Goal: Task Accomplishment & Management: Complete application form

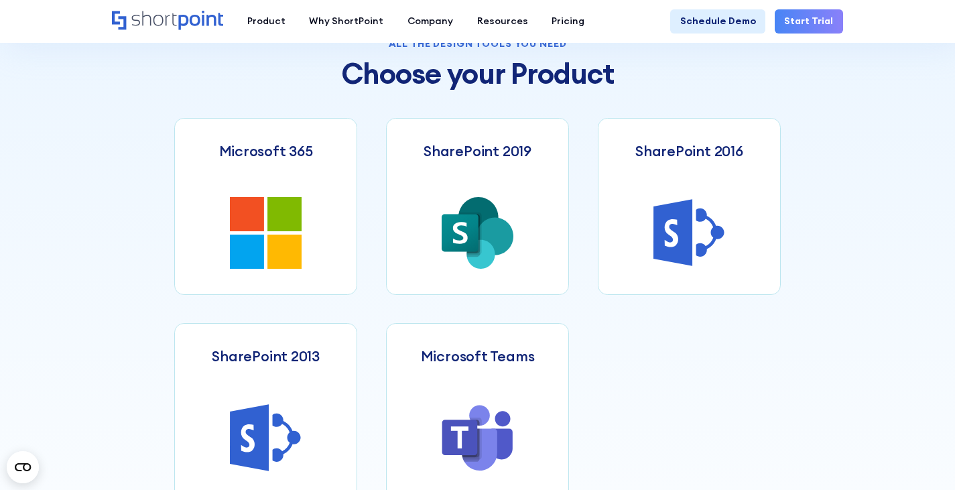
scroll to position [540, 0]
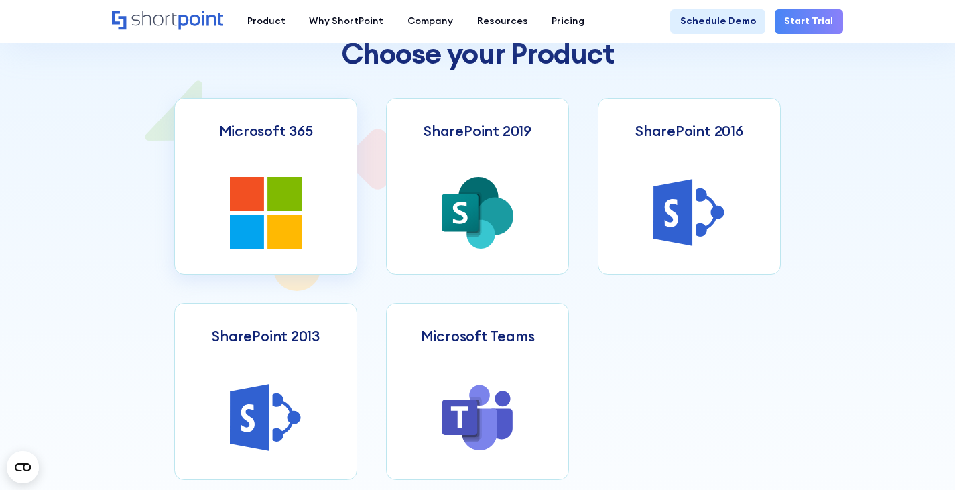
click at [281, 208] on icon at bounding box center [284, 194] width 34 height 34
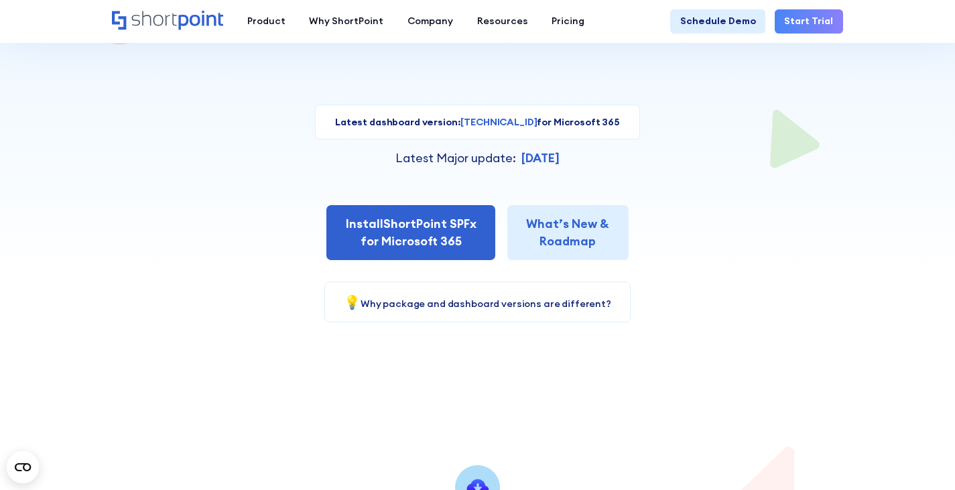
scroll to position [213, 0]
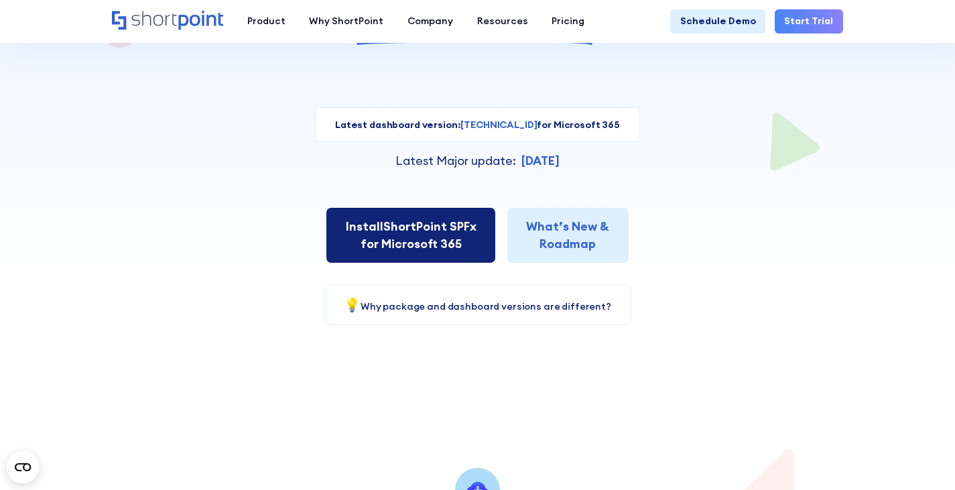
click at [438, 238] on link "Install ShortPoint SPFx for Microsoft 365" at bounding box center [410, 235] width 169 height 55
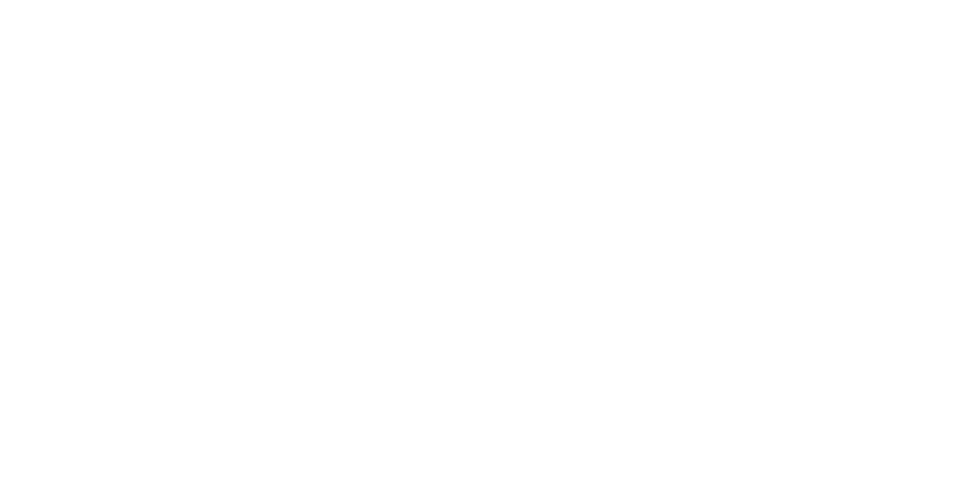
select select "Microsoft 365"
select select "+962"
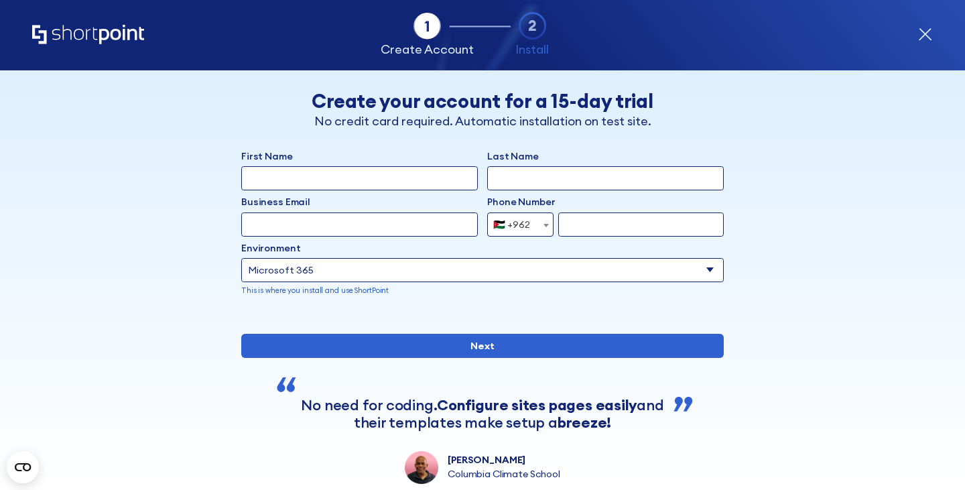
click at [385, 182] on input "First Name" at bounding box center [359, 178] width 237 height 24
type input "Sami"
click at [521, 184] on input "Last Name" at bounding box center [605, 178] width 237 height 24
type input "Hamdallah"
click at [401, 224] on input "Business Email" at bounding box center [359, 224] width 237 height 24
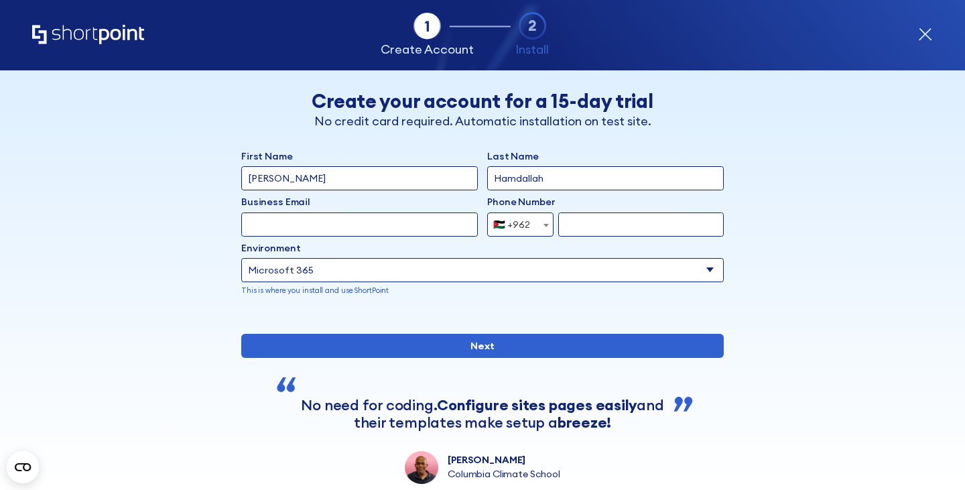
type input "sami.hamdallah@aqabais.edu.jo"
click at [587, 225] on input "form" at bounding box center [641, 224] width 166 height 24
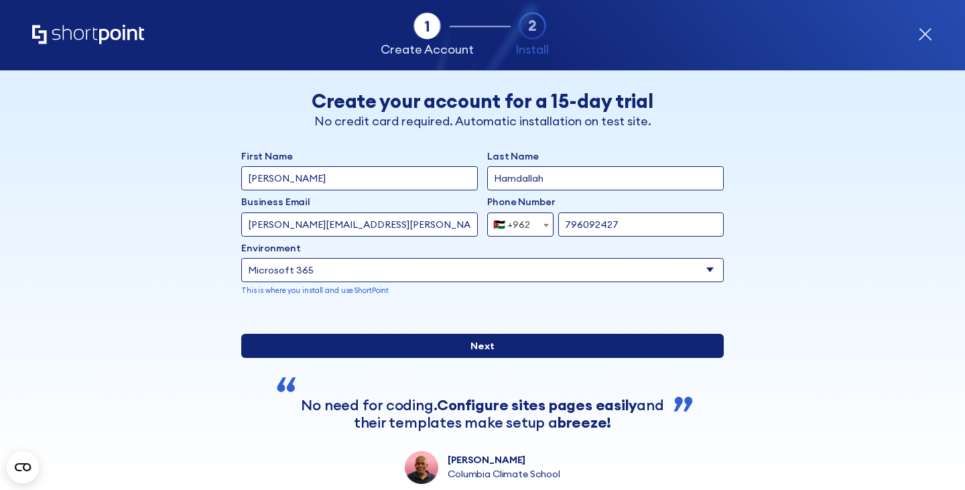
type input "796092427"
click at [502, 358] on input "Next" at bounding box center [482, 346] width 483 height 24
